Goal: Task Accomplishment & Management: Manage account settings

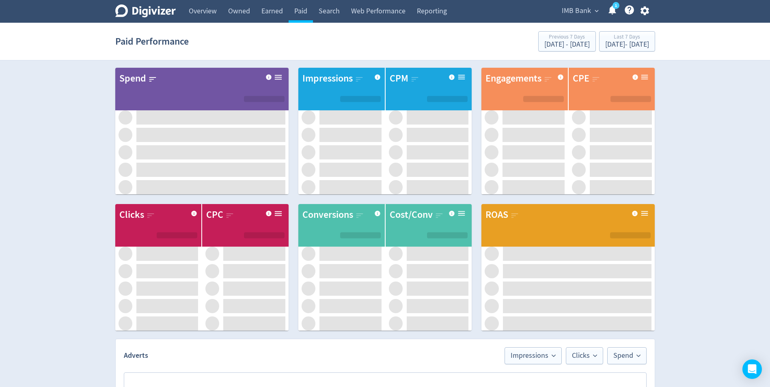
click at [644, 10] on icon "button" at bounding box center [644, 10] width 11 height 11
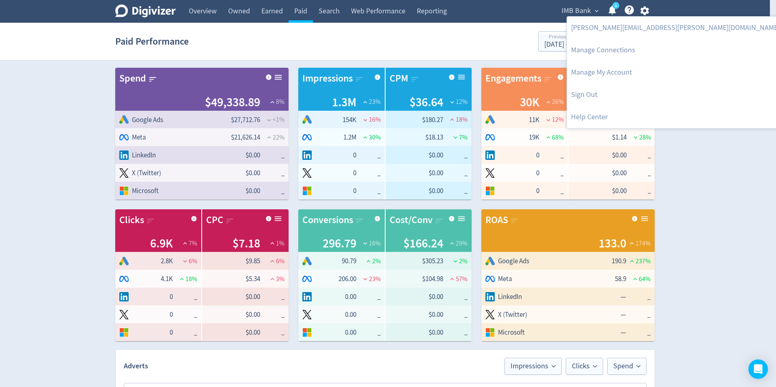
click at [506, 14] on div at bounding box center [388, 193] width 776 height 387
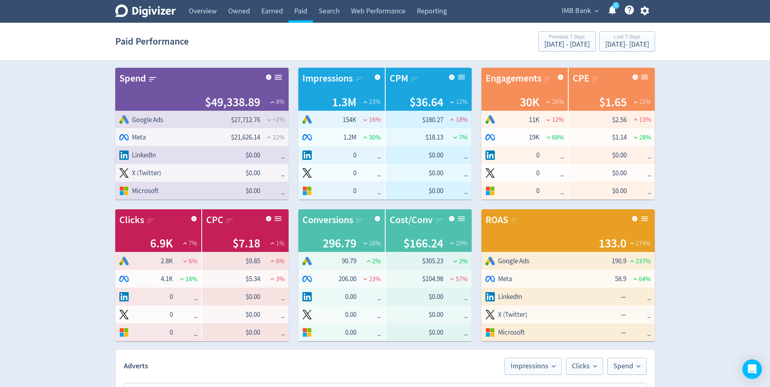
click at [583, 11] on span "IMB Bank" at bounding box center [576, 10] width 29 height 13
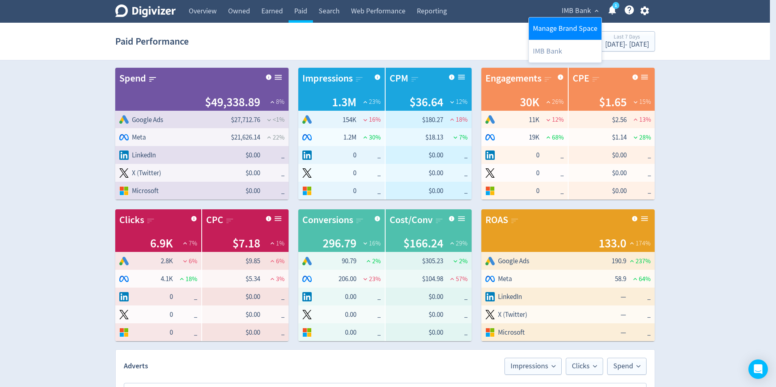
click at [546, 25] on link "Manage Brand Space" at bounding box center [565, 28] width 73 height 22
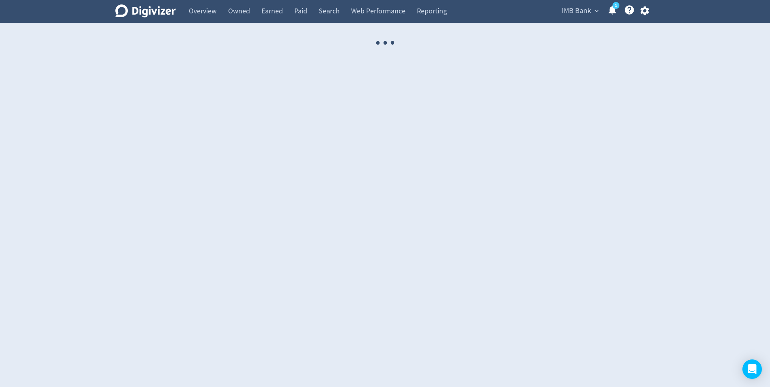
select select "USER"
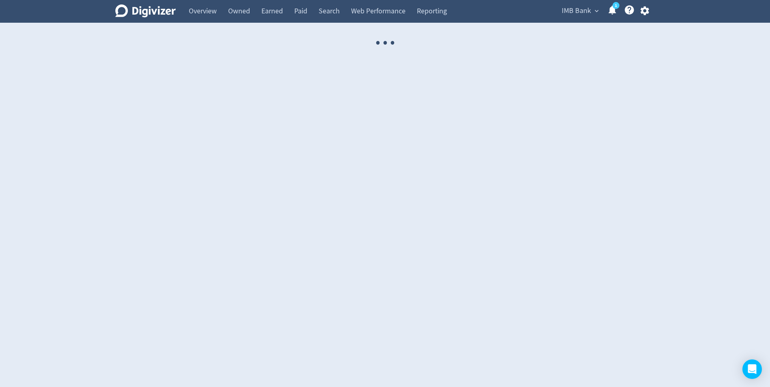
select select "USER"
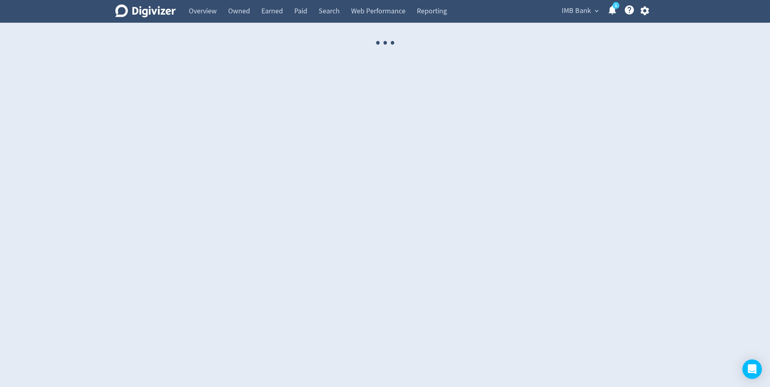
select select "USER"
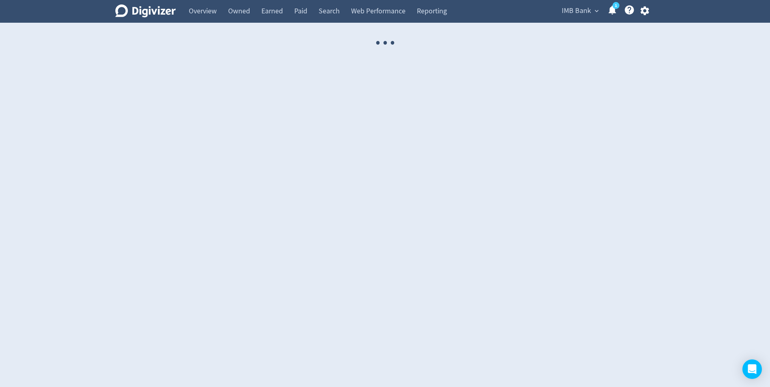
select select "USER"
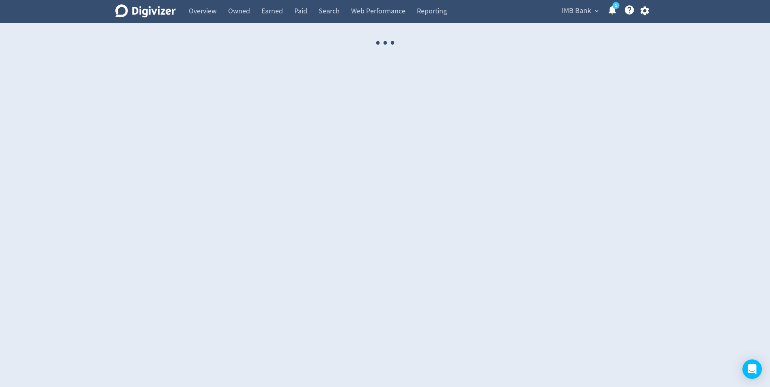
select select "USER"
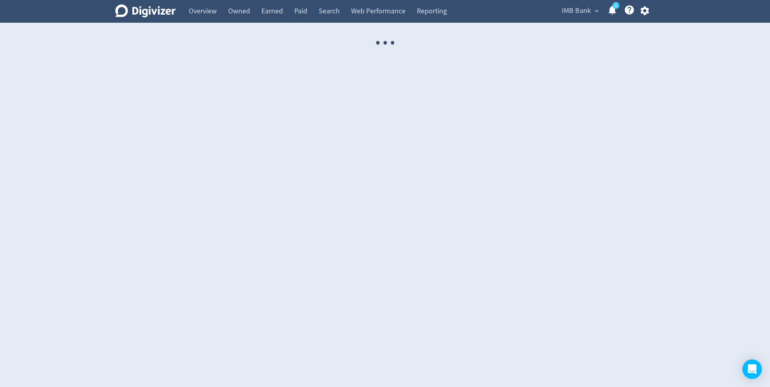
select select "USER"
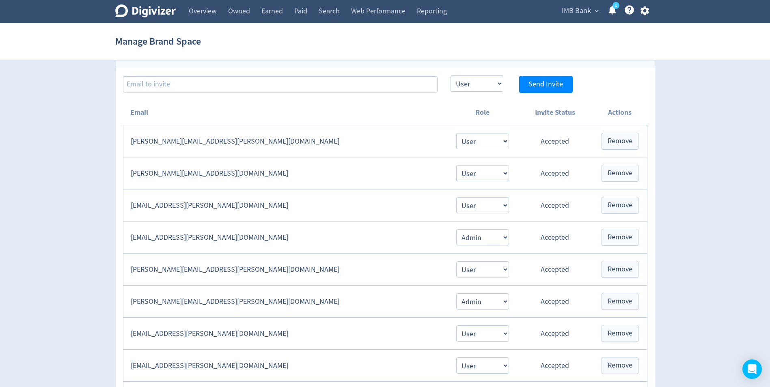
scroll to position [162, 0]
click at [611, 175] on span "Remove" at bounding box center [619, 173] width 25 height 7
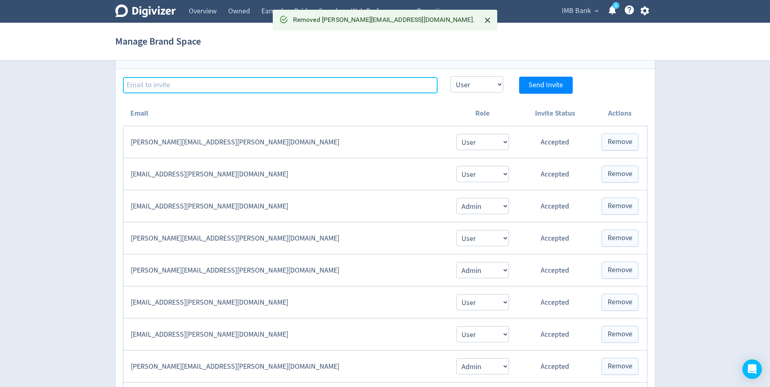
click at [201, 90] on input at bounding box center [280, 85] width 314 height 16
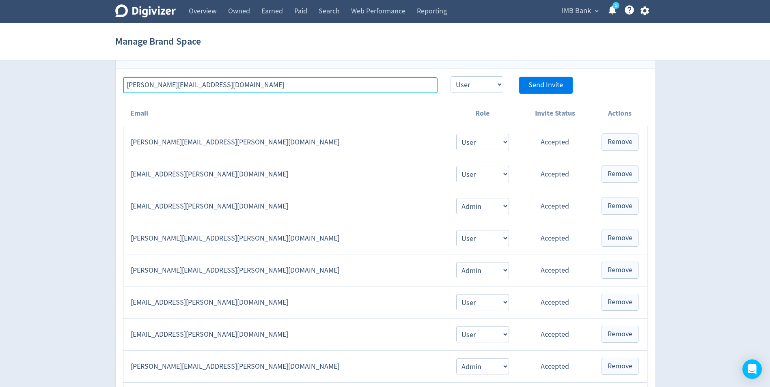
type input "[PERSON_NAME][EMAIL_ADDRESS][DOMAIN_NAME]"
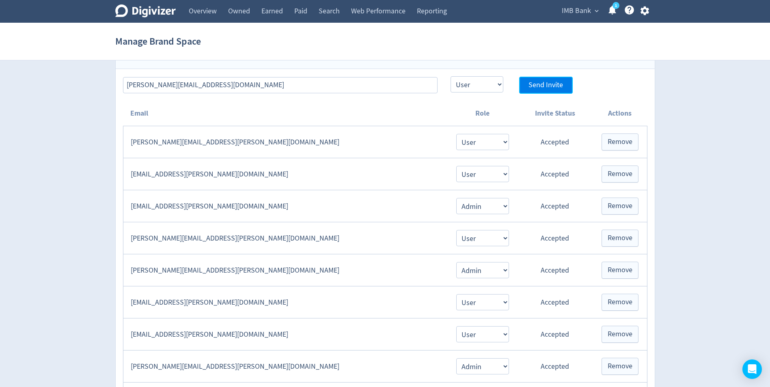
click at [540, 86] on span "Send Invite" at bounding box center [545, 85] width 34 height 7
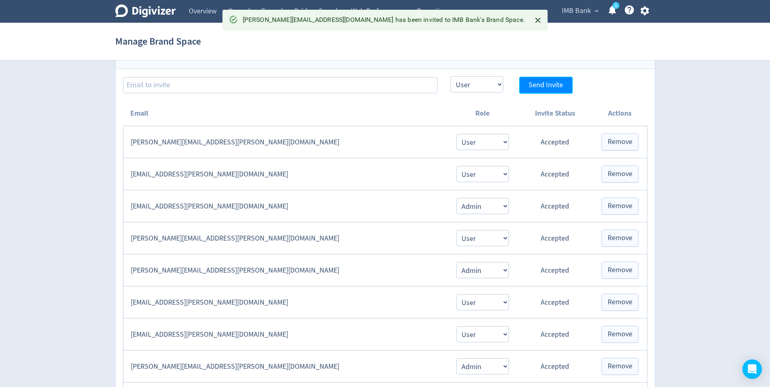
select select "USER"
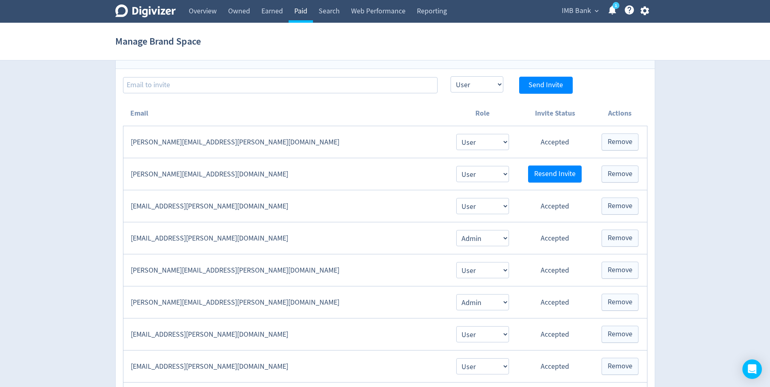
click at [299, 11] on link "Paid" at bounding box center [300, 11] width 24 height 23
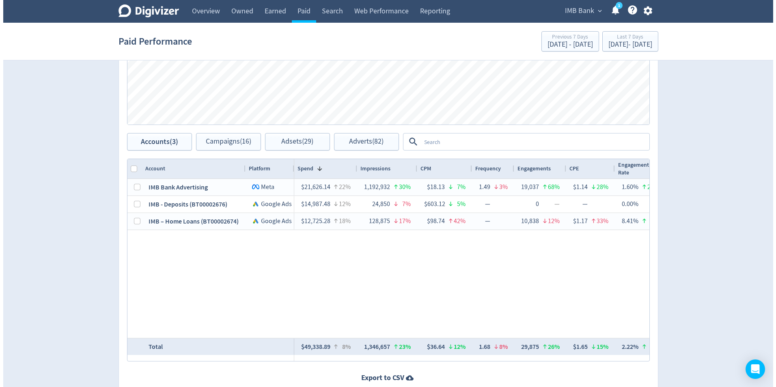
scroll to position [446, 0]
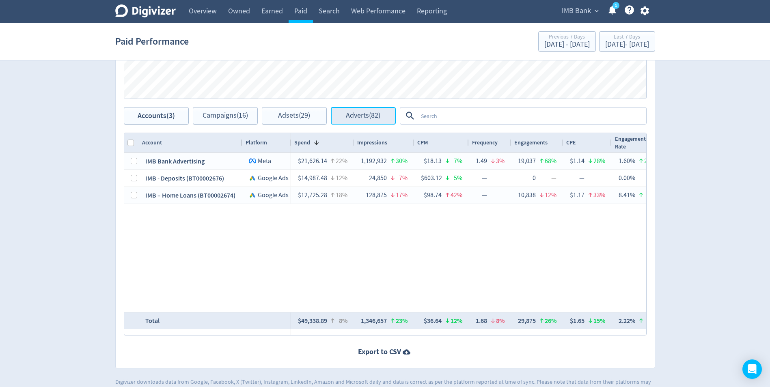
click at [368, 116] on span "Adverts (82)" at bounding box center [363, 116] width 34 height 8
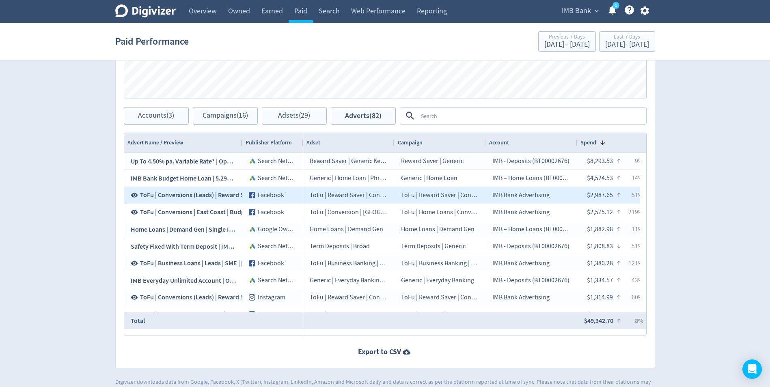
click at [206, 196] on span "ToFu | Conversions (Leads) | Reward Saver 4.5% pa | Putting Away Pays | Static …" at bounding box center [262, 195] width 245 height 9
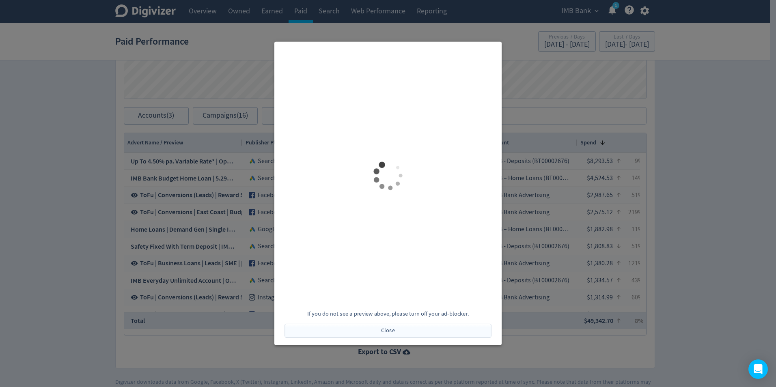
click at [689, 180] on div at bounding box center [388, 193] width 776 height 387
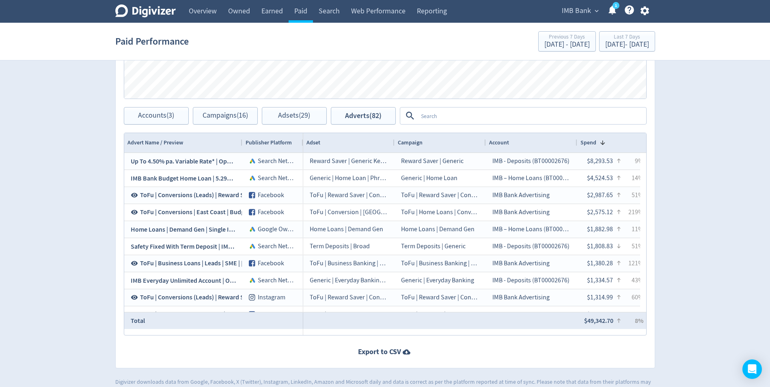
click at [460, 123] on textarea at bounding box center [531, 115] width 228 height 15
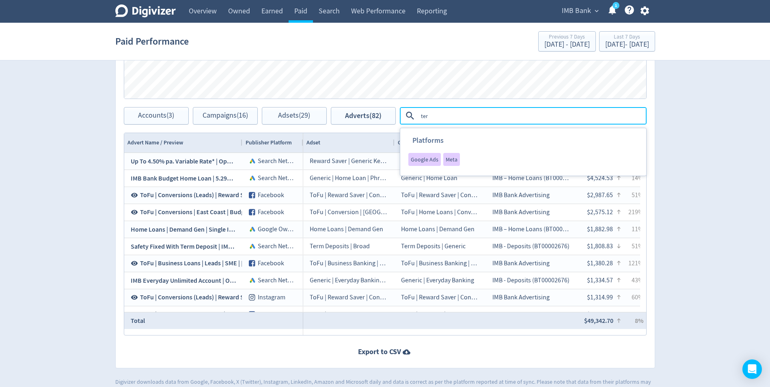
type textarea "term"
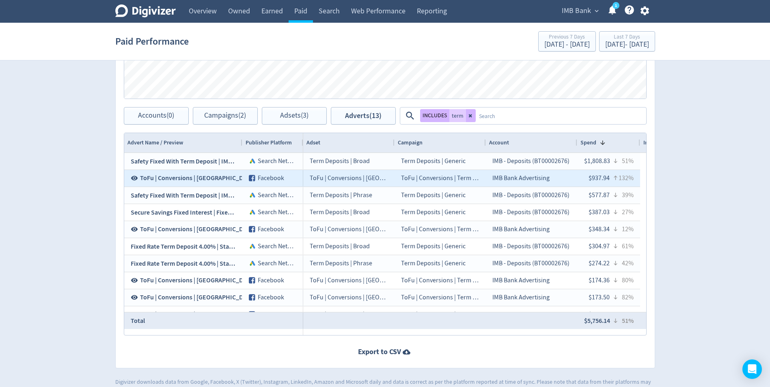
click at [183, 179] on span "ToFu | Conversions | [GEOGRAPHIC_DATA] | Term Deposits | [DATE] | Popcorn Video…" at bounding box center [259, 178] width 239 height 9
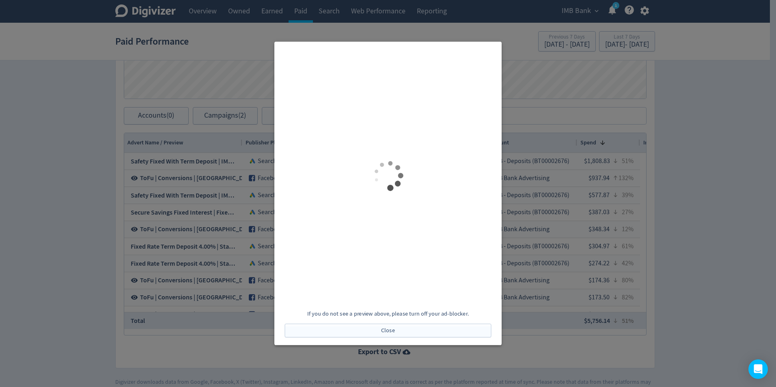
click at [78, 140] on div at bounding box center [388, 193] width 776 height 387
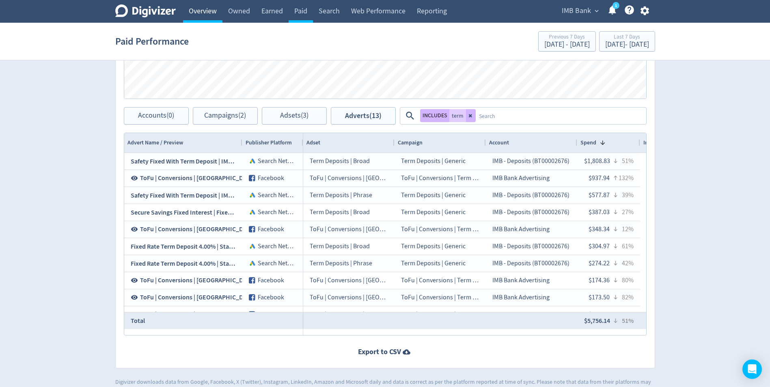
click at [211, 12] on link "Overview" at bounding box center [202, 11] width 39 height 23
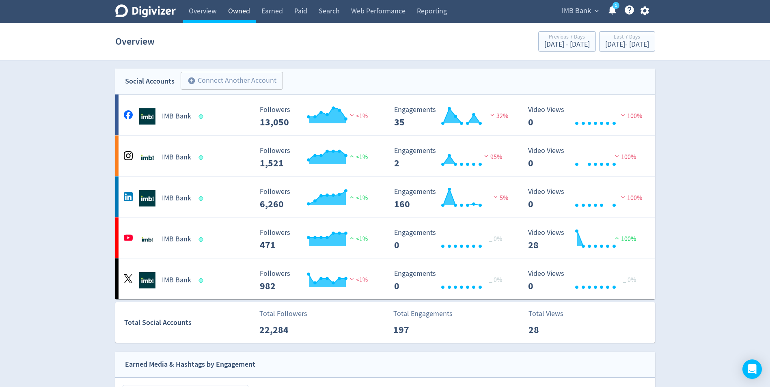
click at [232, 14] on link "Owned" at bounding box center [238, 11] width 33 height 23
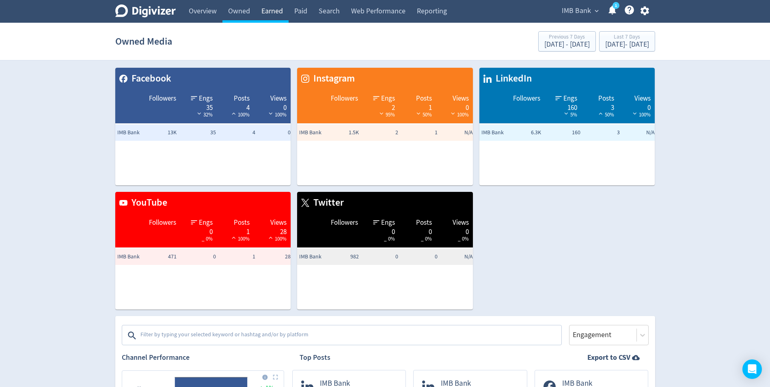
click at [274, 11] on link "Earned" at bounding box center [272, 11] width 33 height 23
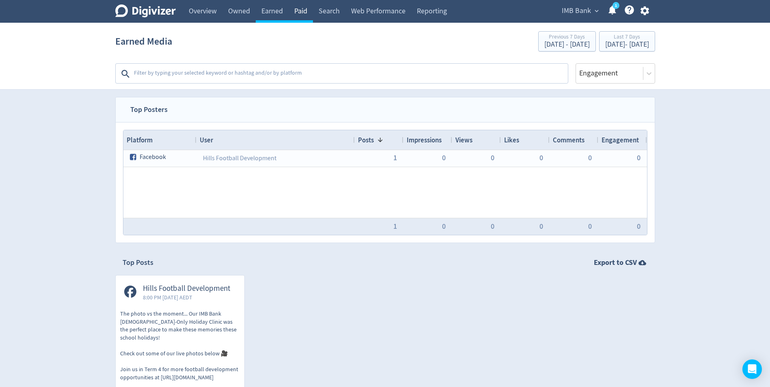
click at [301, 10] on link "Paid" at bounding box center [300, 11] width 24 height 23
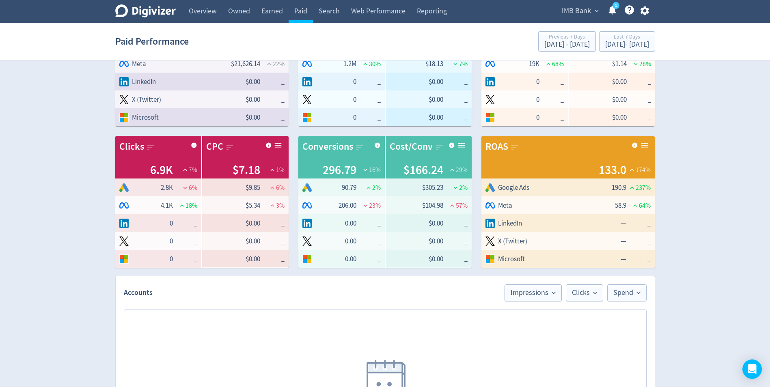
scroll to position [325, 0]
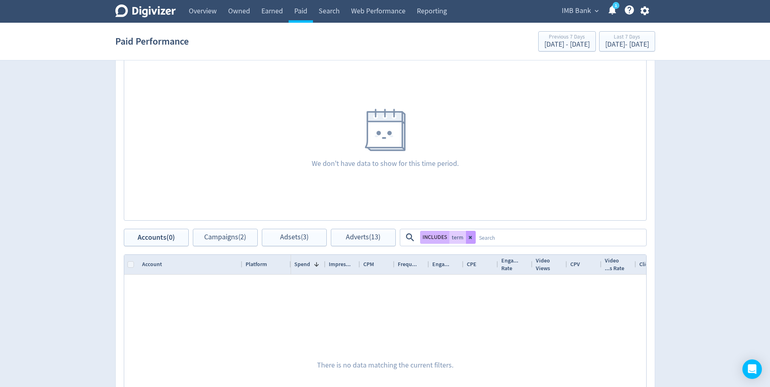
click at [468, 237] on icon at bounding box center [470, 237] width 5 height 5
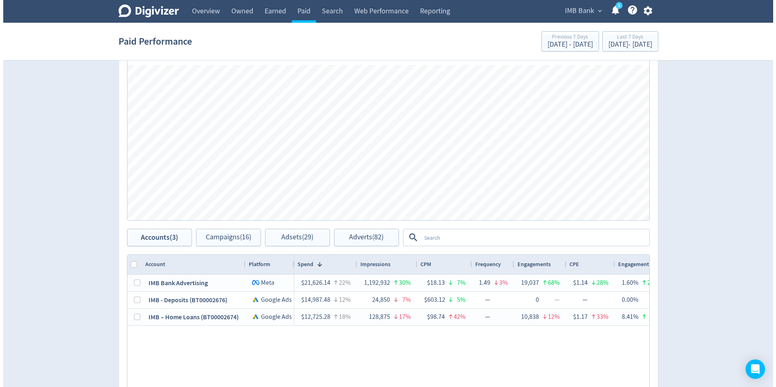
scroll to position [365, 0]
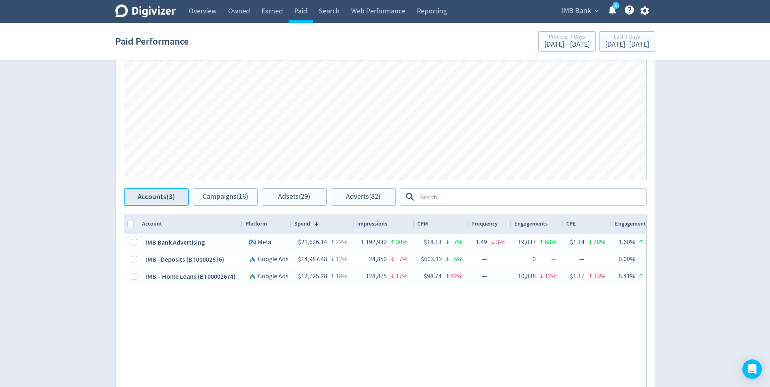
click at [143, 198] on span "Accounts (3)" at bounding box center [156, 197] width 37 height 8
click at [351, 199] on span "Adverts (82)" at bounding box center [363, 197] width 34 height 8
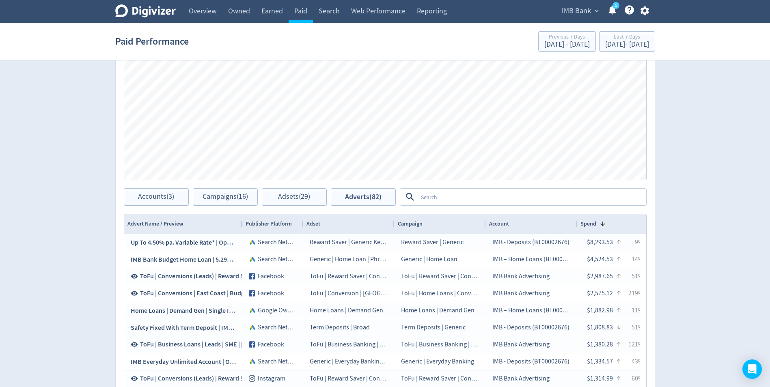
drag, startPoint x: 438, startPoint y: 195, endPoint x: 444, endPoint y: 200, distance: 7.8
click at [438, 194] on textarea at bounding box center [531, 196] width 228 height 15
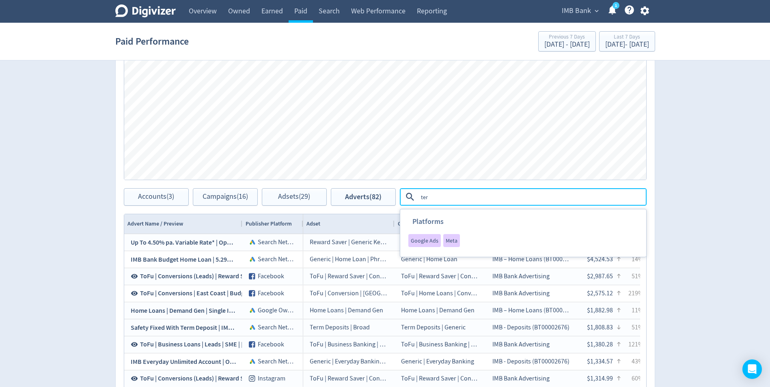
type textarea "term"
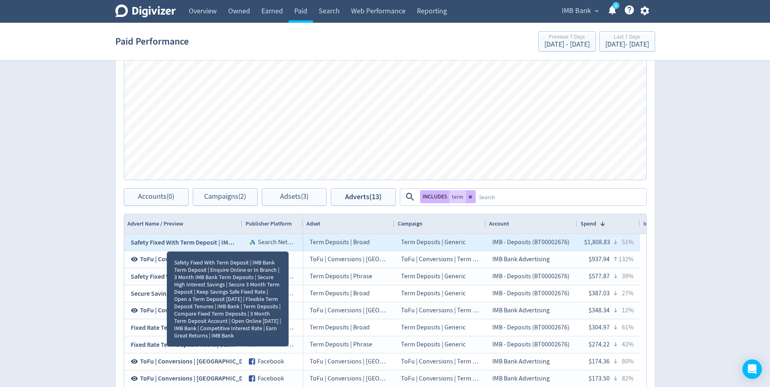
click at [167, 244] on span "Safety Fixed With Term Deposit | IMB Bank Term Deposit | Enquire Online or In B…" at bounding box center [758, 242] width 1254 height 9
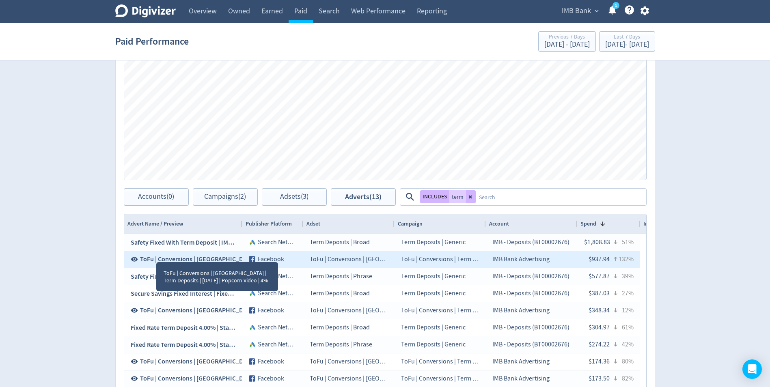
click at [156, 255] on span "ToFu | Conversions | [GEOGRAPHIC_DATA] | Term Deposits | [DATE] | Popcorn Video…" at bounding box center [259, 259] width 239 height 9
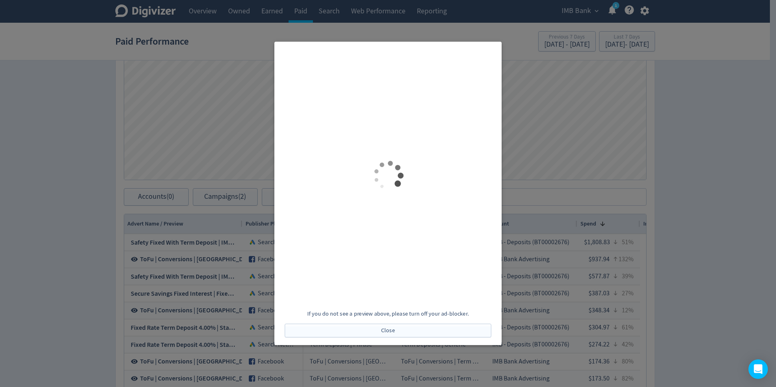
click at [701, 151] on div at bounding box center [388, 193] width 776 height 387
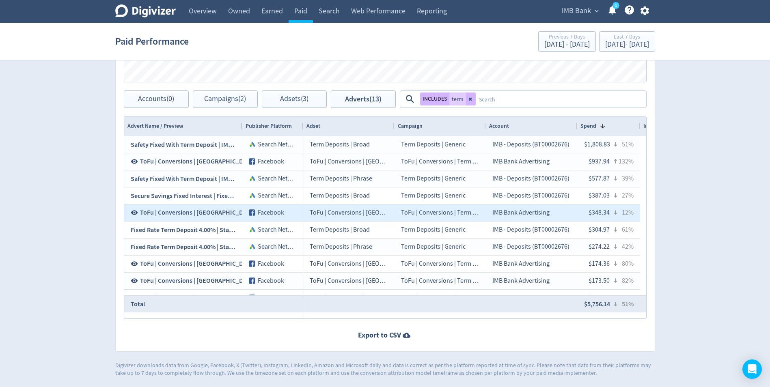
click at [176, 210] on span "ToFu | Conversions | [GEOGRAPHIC_DATA] | Term Deposits | [DATE] | Dog Video | 4%" at bounding box center [253, 212] width 226 height 9
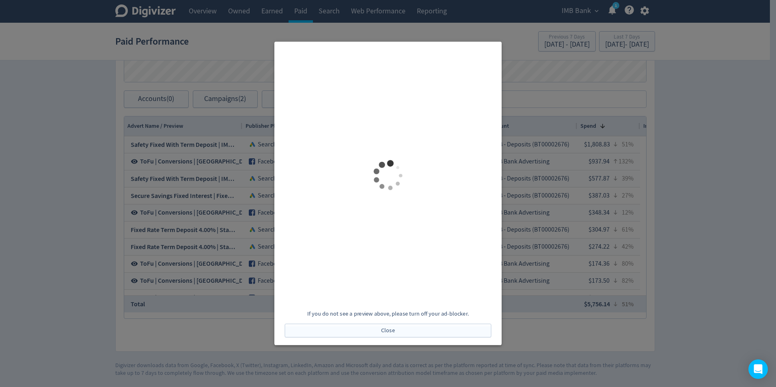
click at [760, 187] on div at bounding box center [388, 193] width 776 height 387
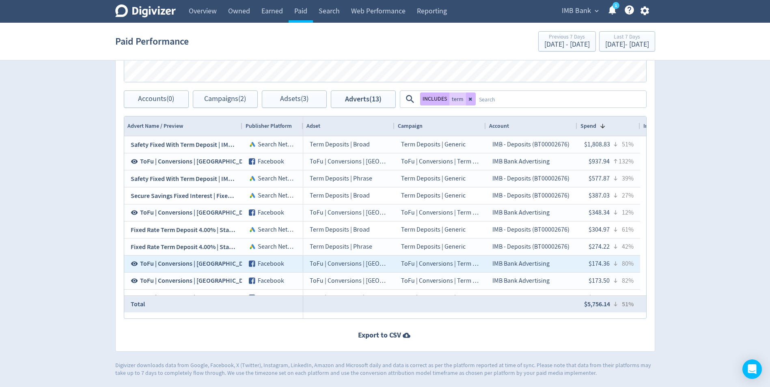
click at [173, 267] on span "ToFu | Conversions | [GEOGRAPHIC_DATA] | Term Deposits | [DATE] | Muffin | 4%" at bounding box center [248, 263] width 216 height 9
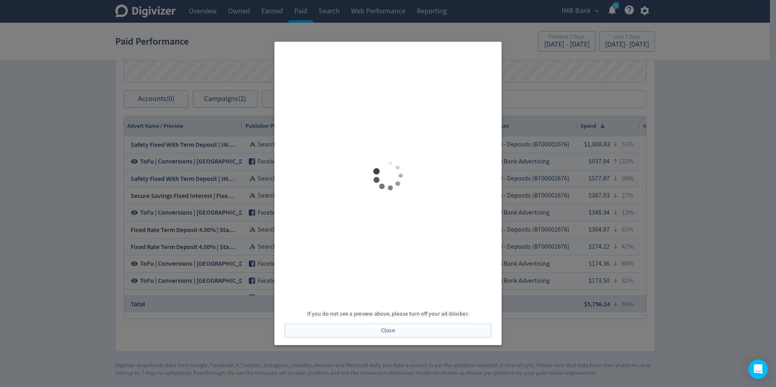
click at [684, 202] on div at bounding box center [388, 193] width 776 height 387
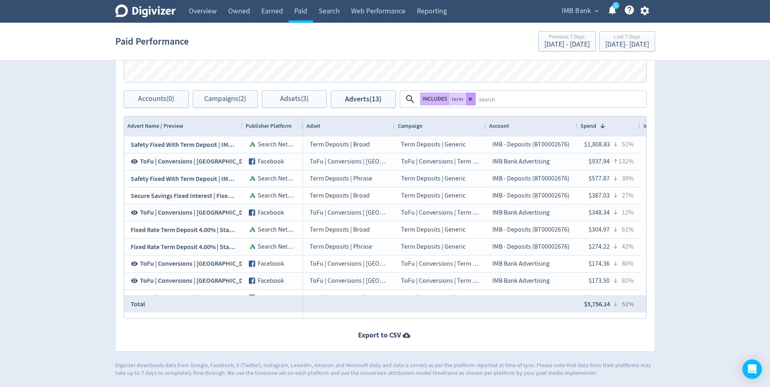
click at [469, 101] on icon at bounding box center [470, 99] width 5 height 5
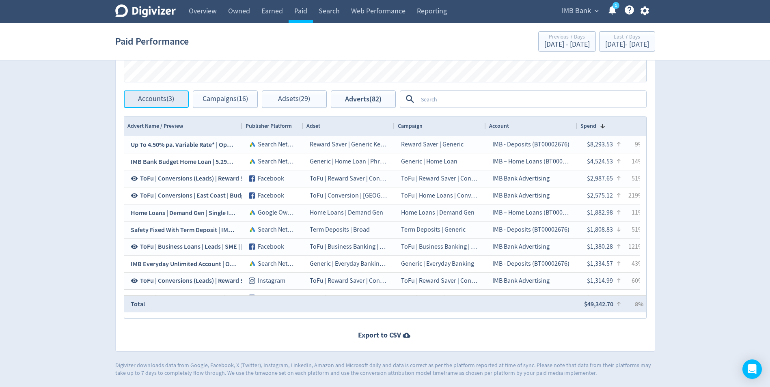
click at [156, 94] on button "Accounts (3)" at bounding box center [156, 98] width 65 height 17
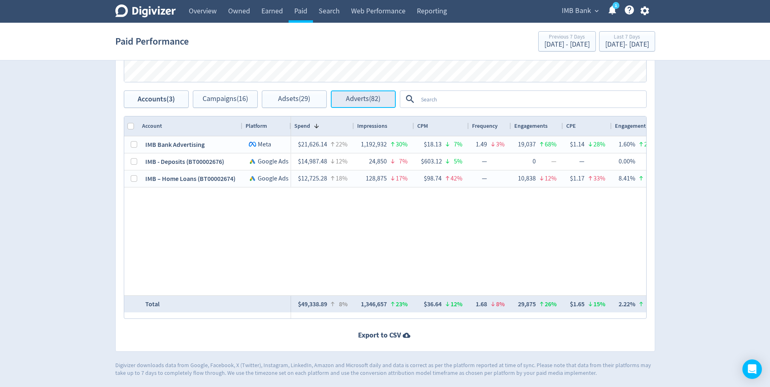
click at [362, 102] on span "Adverts (82)" at bounding box center [363, 99] width 34 height 8
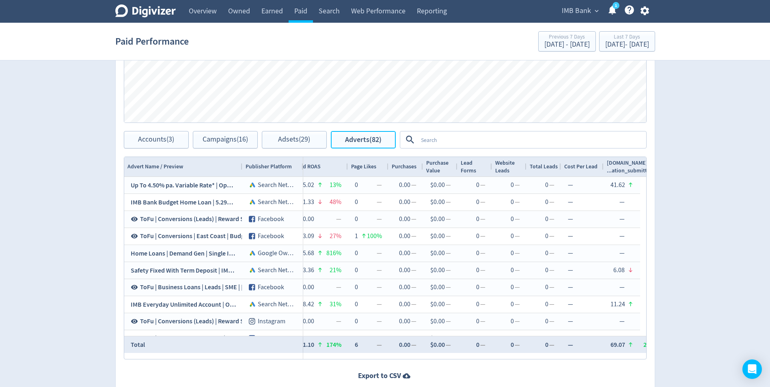
scroll to position [0, 1653]
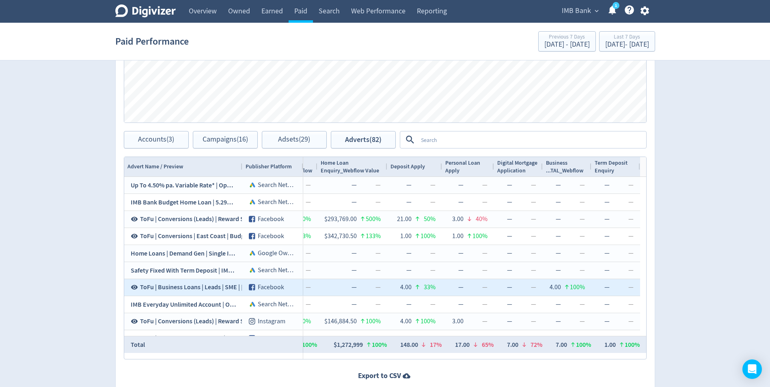
click at [407, 286] on div "4.00" at bounding box center [403, 288] width 18 height 16
